Goal: Obtain resource: Obtain resource

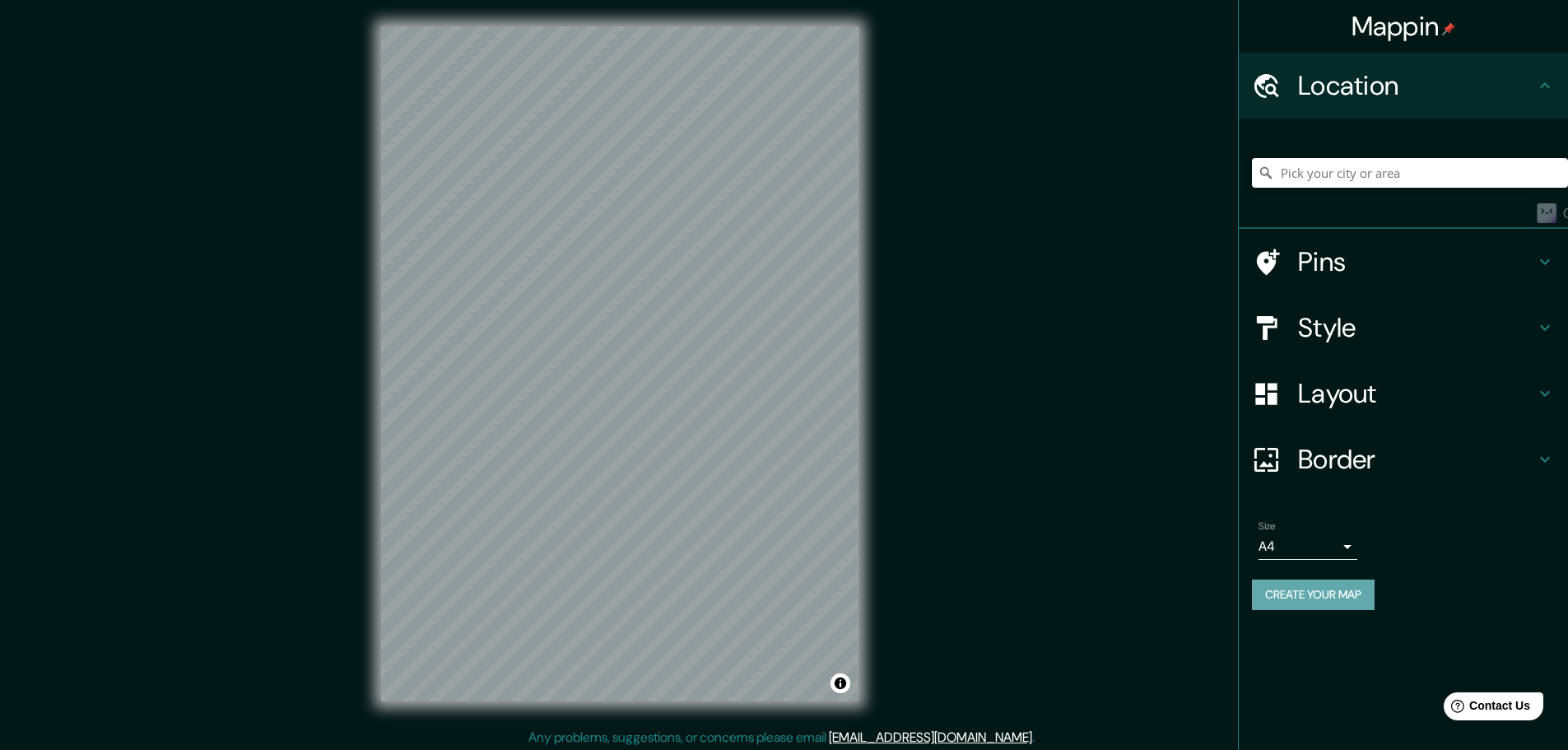
click at [1357, 601] on button "Create your map" at bounding box center [1313, 595] width 123 height 31
click at [1354, 401] on h4 "Layout" at bounding box center [1416, 393] width 237 height 33
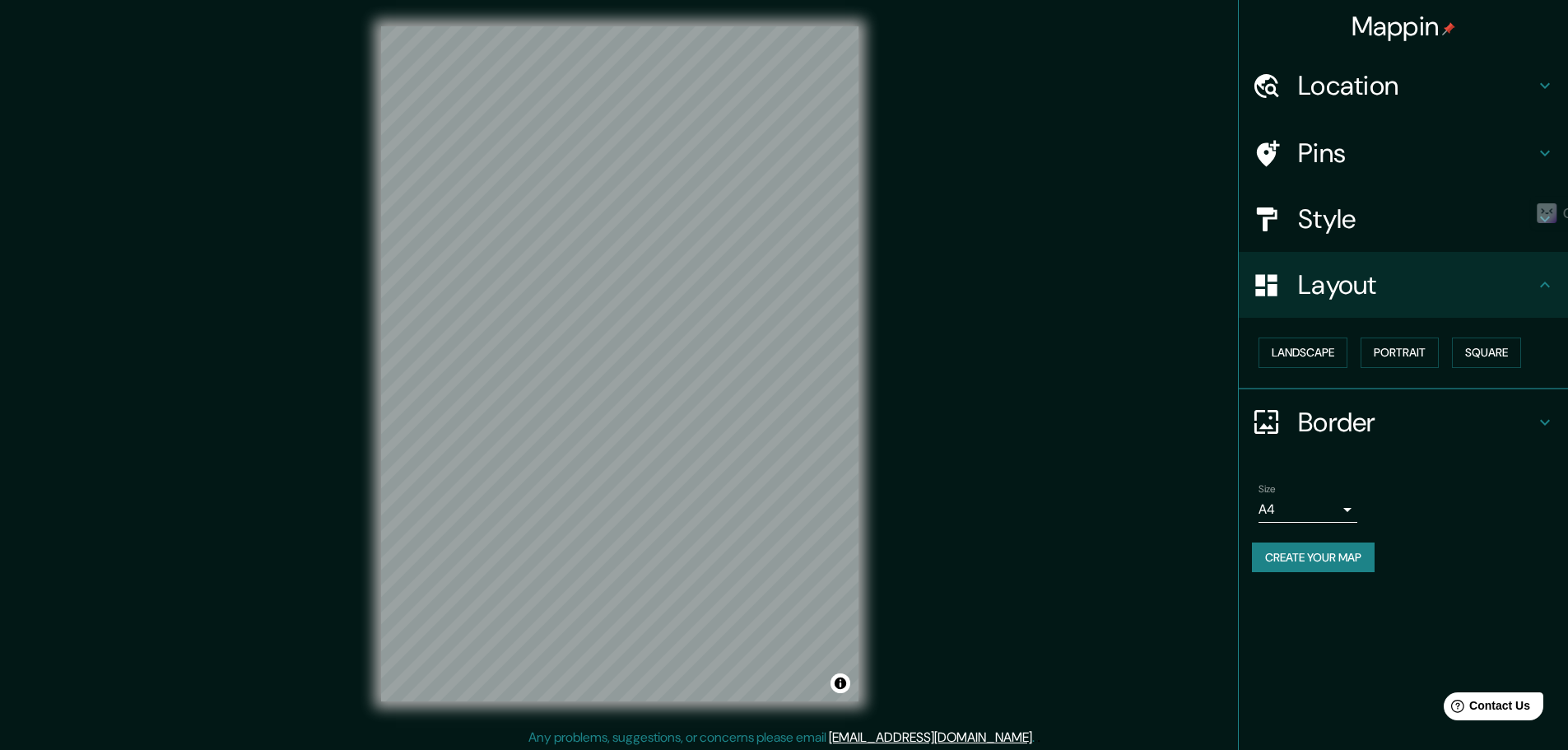
click at [1399, 240] on div "Style" at bounding box center [1403, 219] width 329 height 66
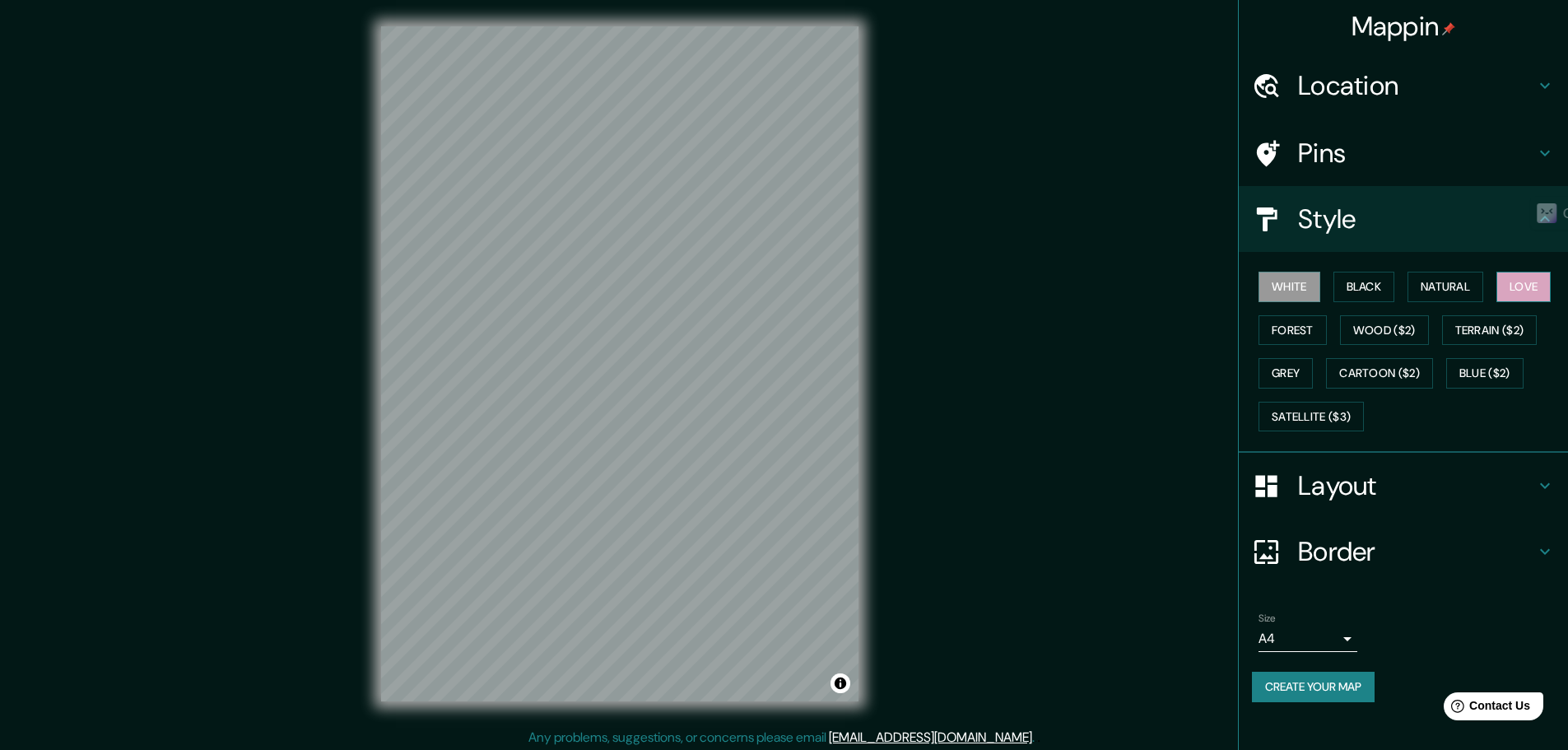
click at [1518, 278] on button "Love" at bounding box center [1523, 287] width 54 height 31
click at [1497, 617] on div "Size A4 single" at bounding box center [1403, 632] width 303 height 53
click at [1342, 648] on body "Mappin Location Pins Style White Black Natural Love Forest Wood ($2) Terrain ($…" at bounding box center [784, 375] width 1568 height 750
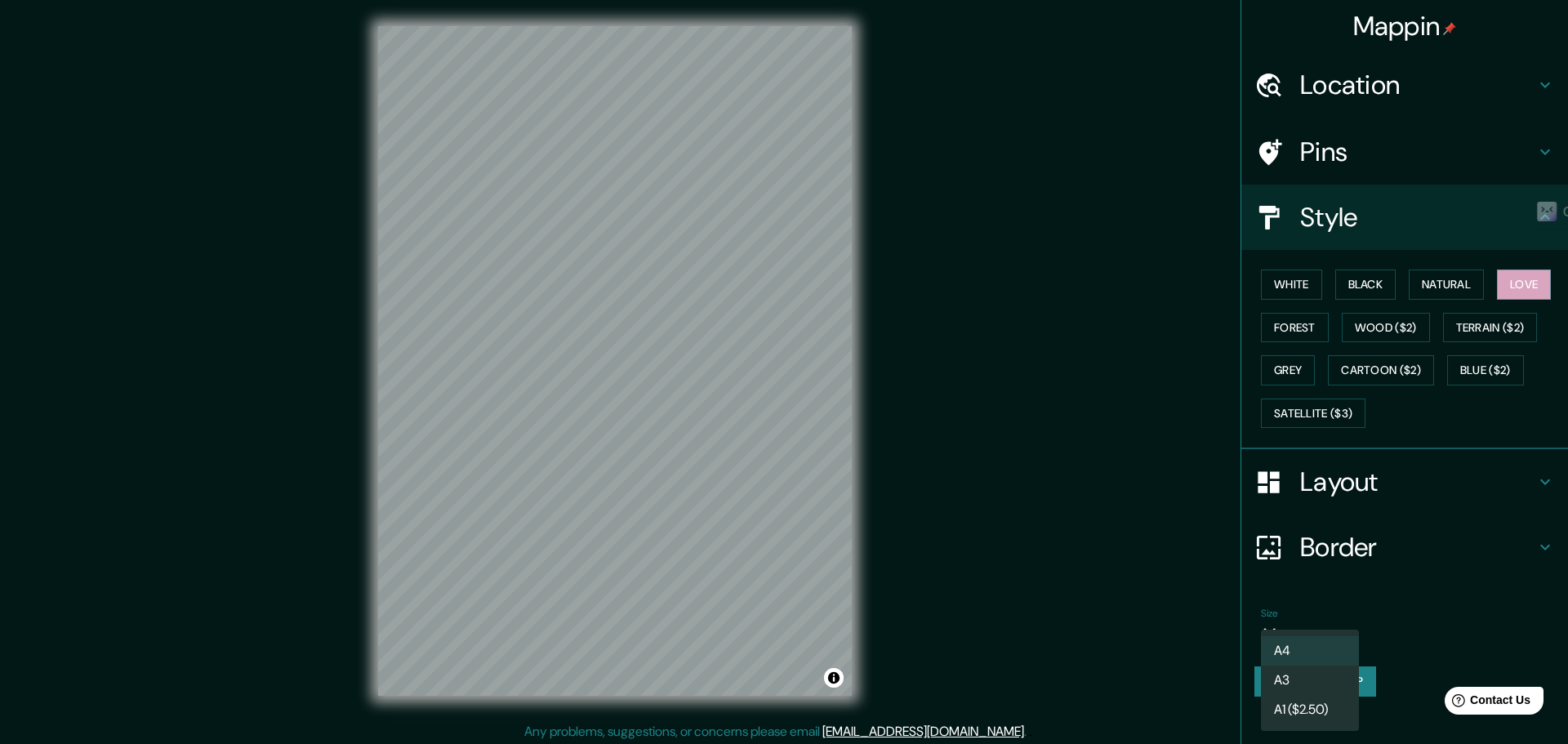
click at [1297, 674] on li "A3" at bounding box center [1310, 680] width 98 height 30
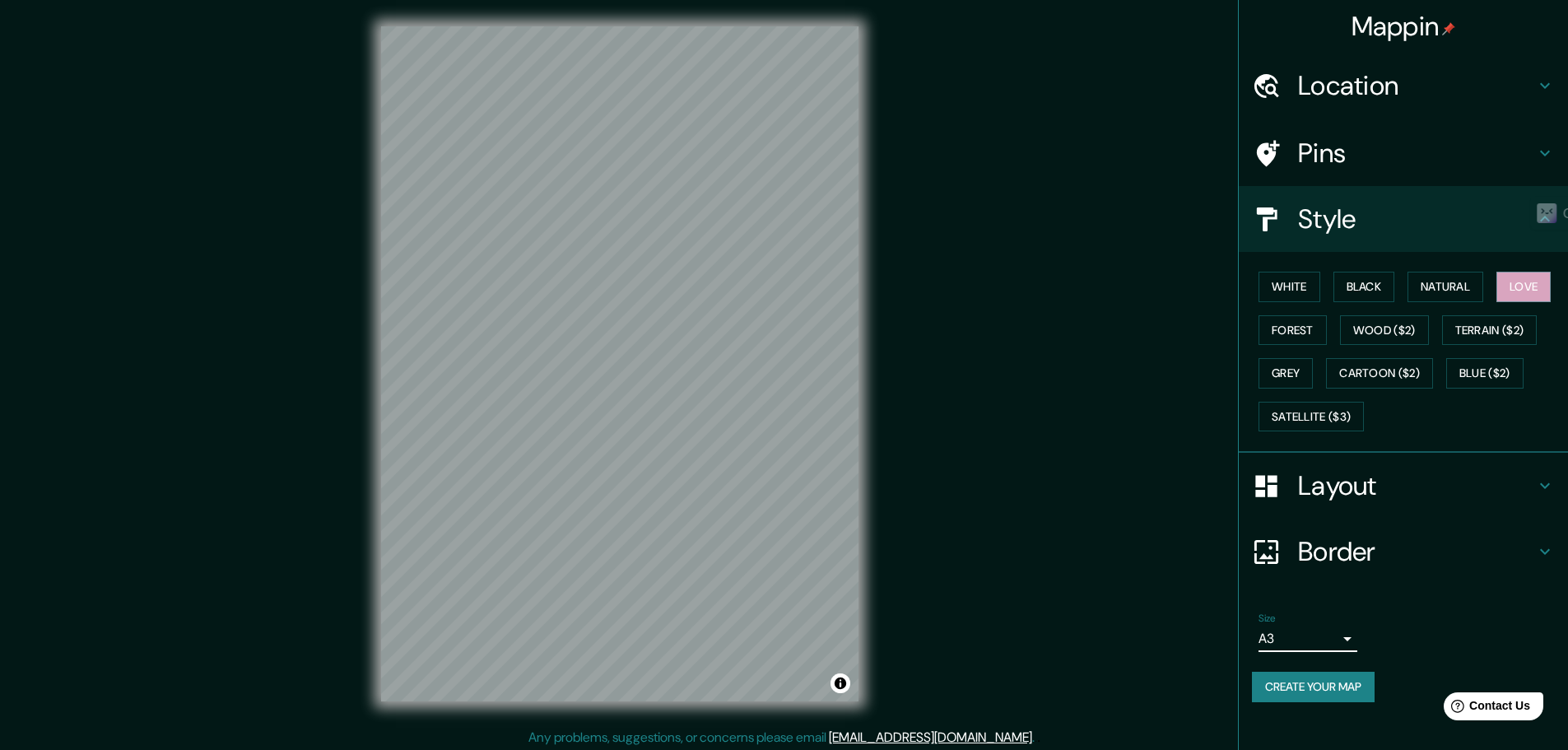
click at [1314, 682] on button "Create your map" at bounding box center [1313, 687] width 123 height 31
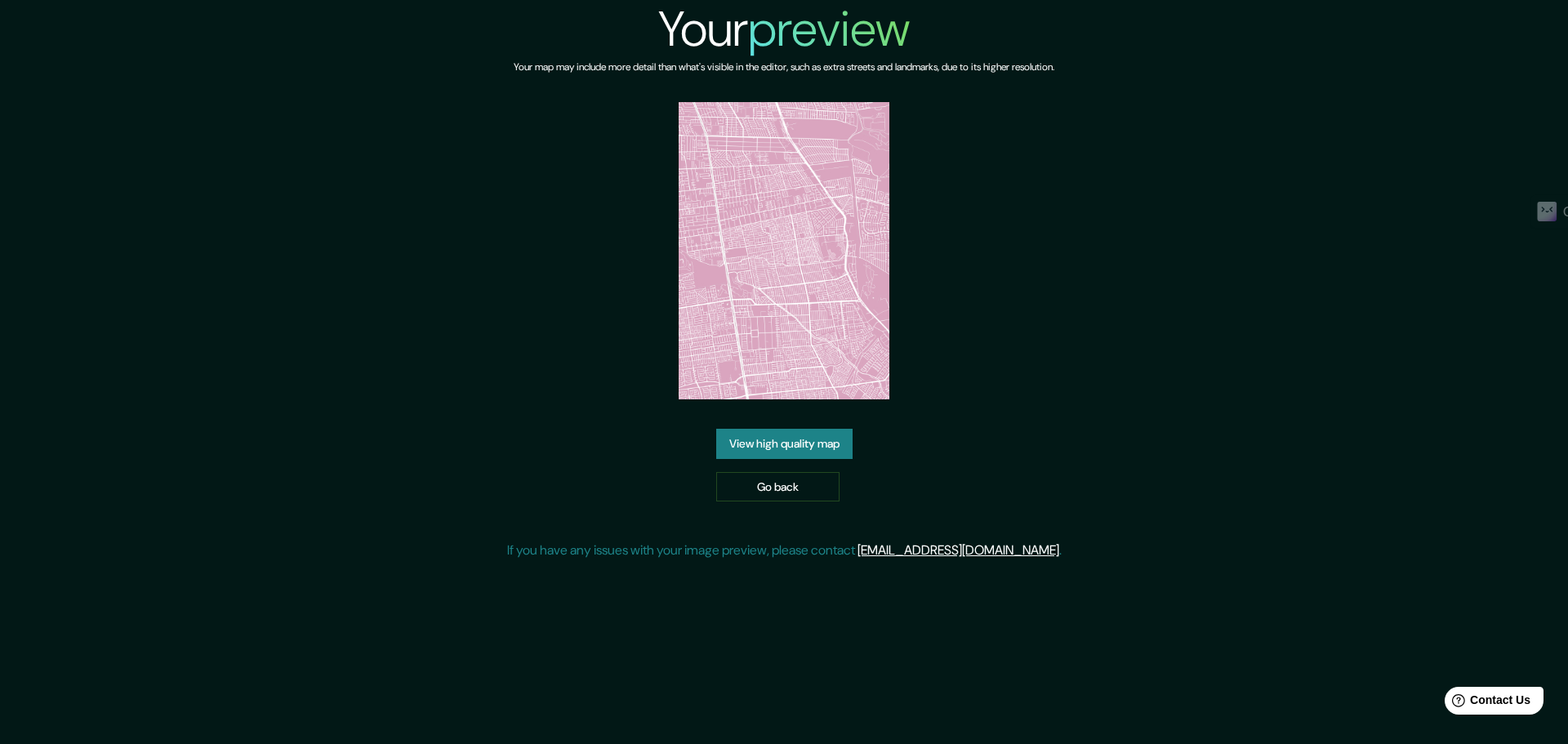
click at [827, 461] on div "View high quality map Go back" at bounding box center [784, 465] width 137 height 73
click at [822, 454] on link "View high quality map" at bounding box center [784, 444] width 137 height 31
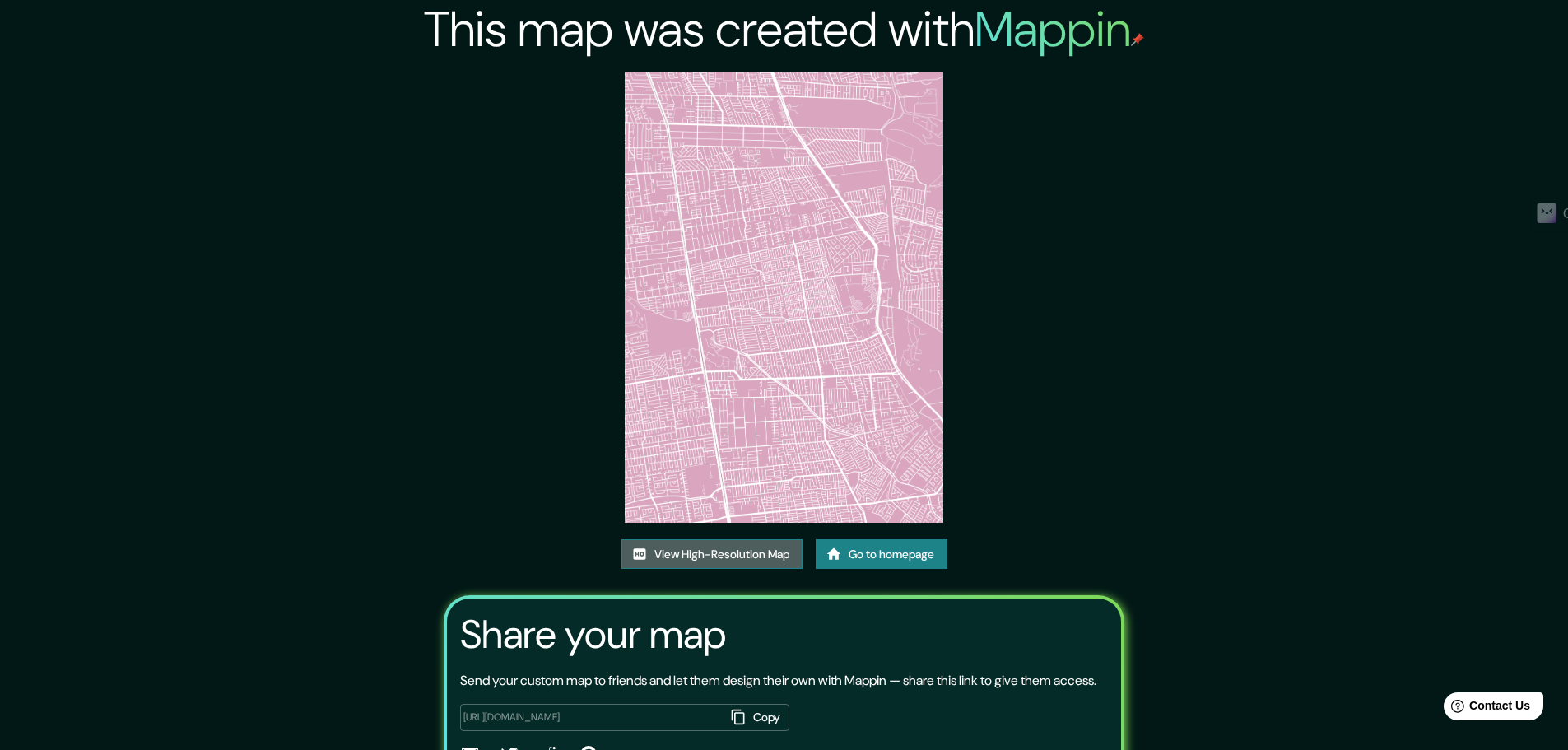
click at [772, 551] on link "View High-Resolution Map" at bounding box center [711, 554] width 181 height 31
